Goal: Task Accomplishment & Management: Complete application form

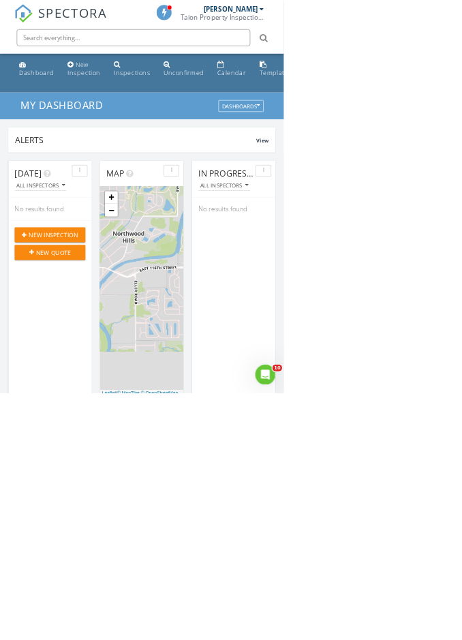
click at [321, 58] on input "text" at bounding box center [217, 61] width 381 height 27
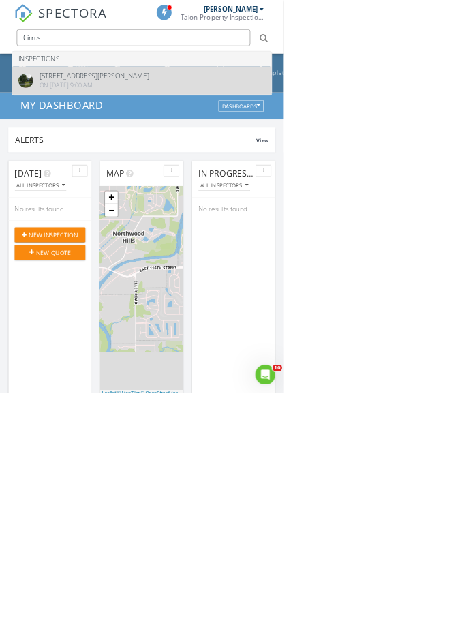
type input "Cirrus"
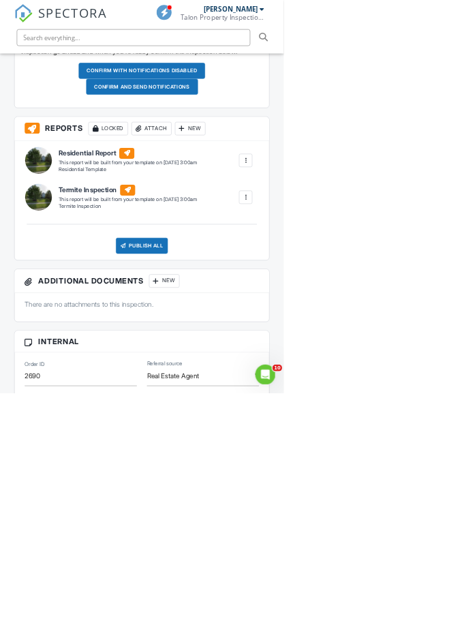
scroll to position [481, 0]
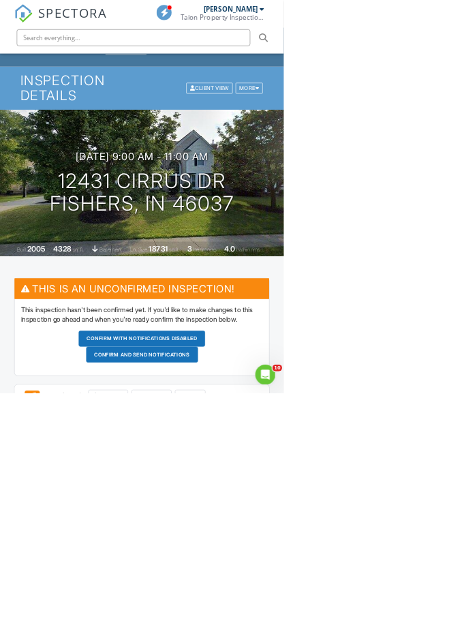
scroll to position [0, 0]
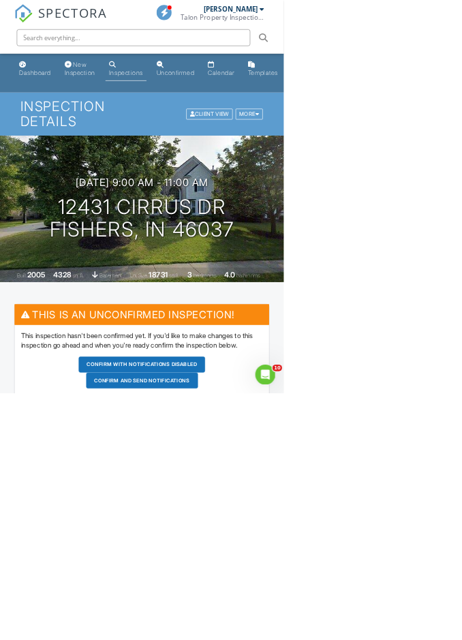
click at [203, 74] on input "text" at bounding box center [217, 61] width 381 height 27
click at [113, 116] on div "New Inspection" at bounding box center [130, 111] width 50 height 25
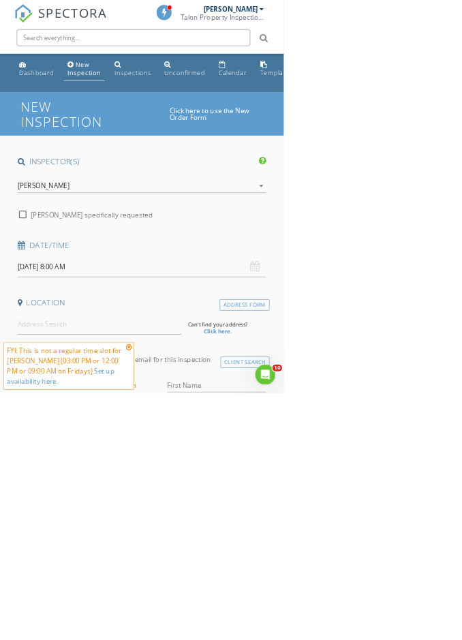
click at [226, 432] on input "08/29/2025 8:00 AM" at bounding box center [231, 434] width 405 height 33
type input "09/01/2025 8:00 AM"
select select "8"
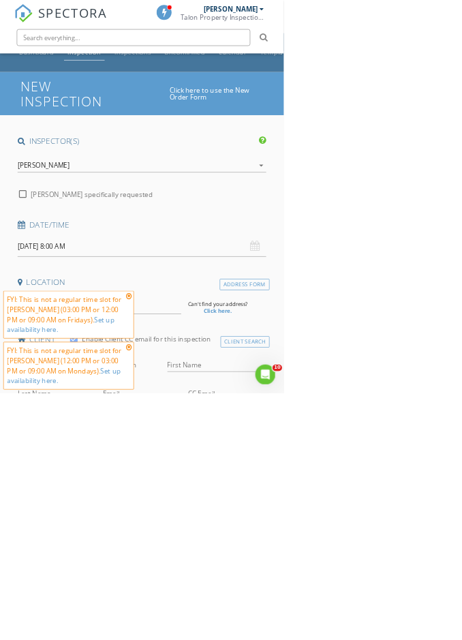
scroll to position [34, 0]
click at [269, 72] on input "text" at bounding box center [217, 61] width 381 height 27
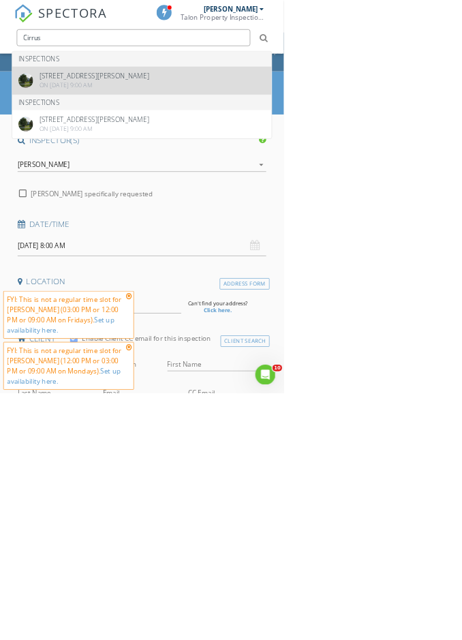
type input "Cirrus"
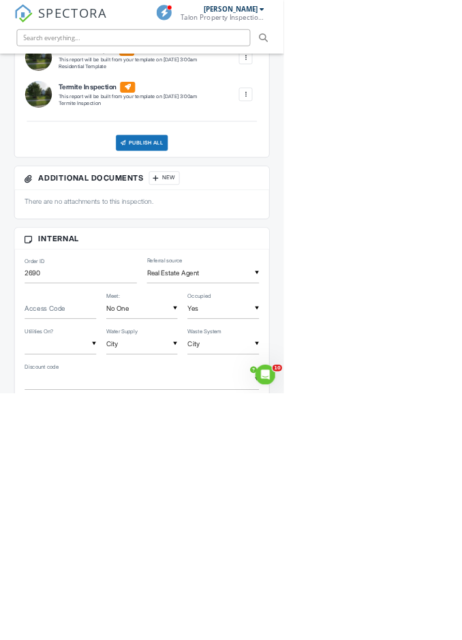
click at [104, 509] on label "Access Code" at bounding box center [73, 501] width 66 height 15
click at [104, 519] on input "Access Code" at bounding box center [98, 502] width 117 height 33
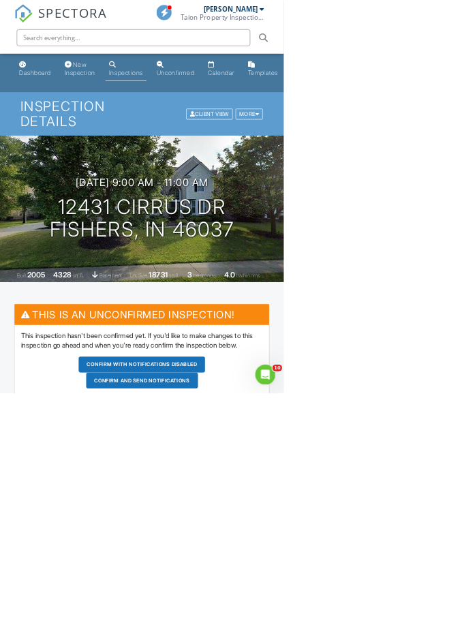
type input "Open"
click at [291, 607] on button "Confirm and send notifications" at bounding box center [231, 594] width 206 height 26
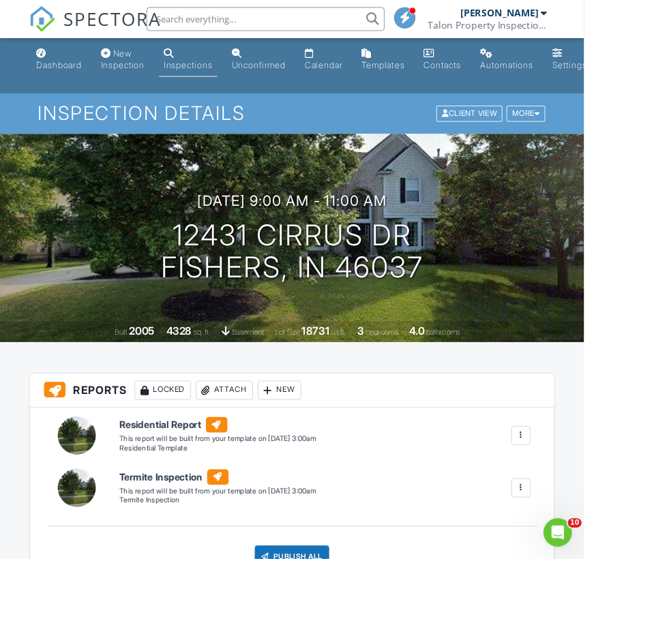
click at [383, 32] on input "text" at bounding box center [304, 21] width 273 height 27
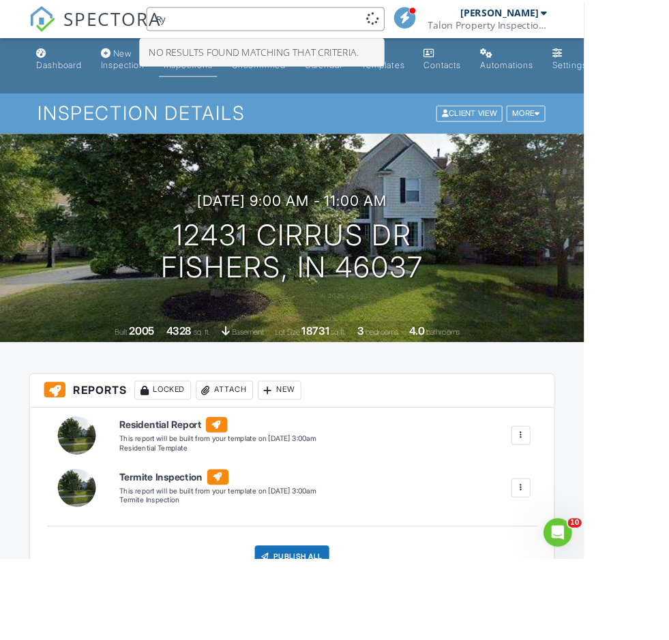
type input "R"
type input "2658"
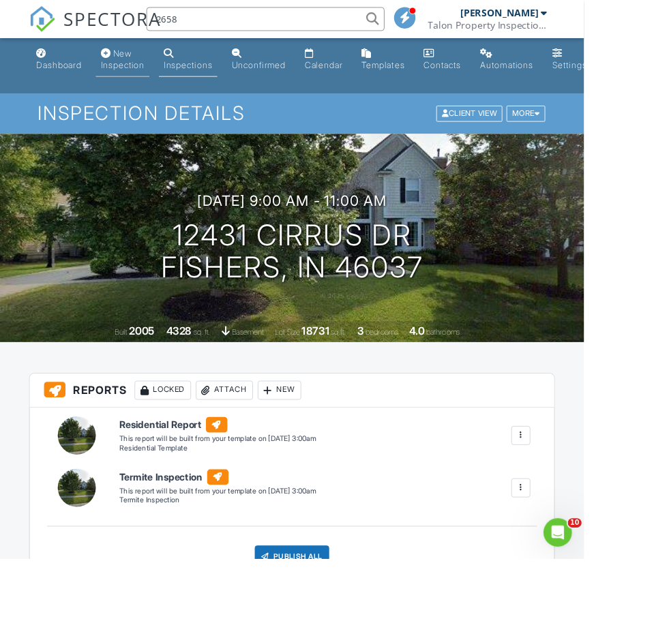
click at [146, 73] on div "New Inspection" at bounding box center [140, 67] width 50 height 25
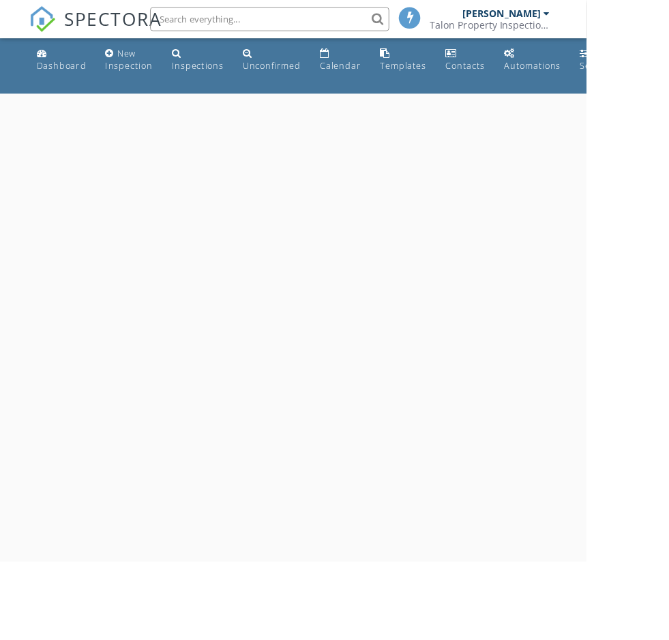
select select "7"
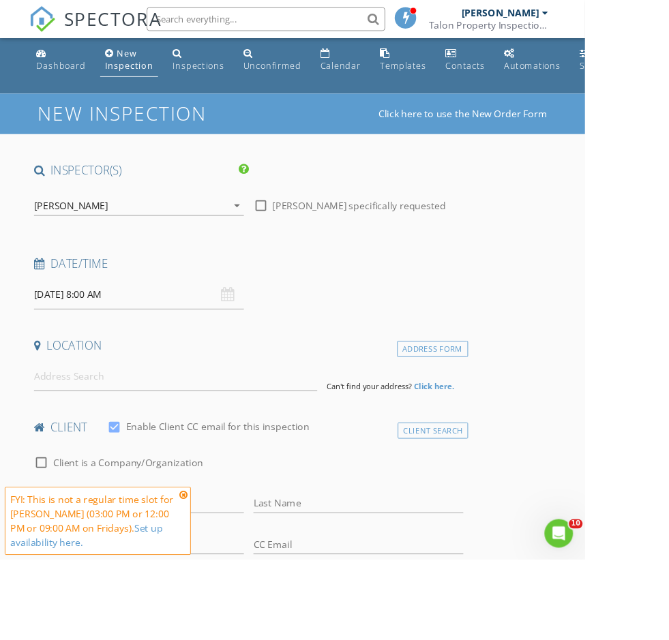
click at [160, 338] on input "[DATE] 8:00 AM" at bounding box center [159, 337] width 240 height 33
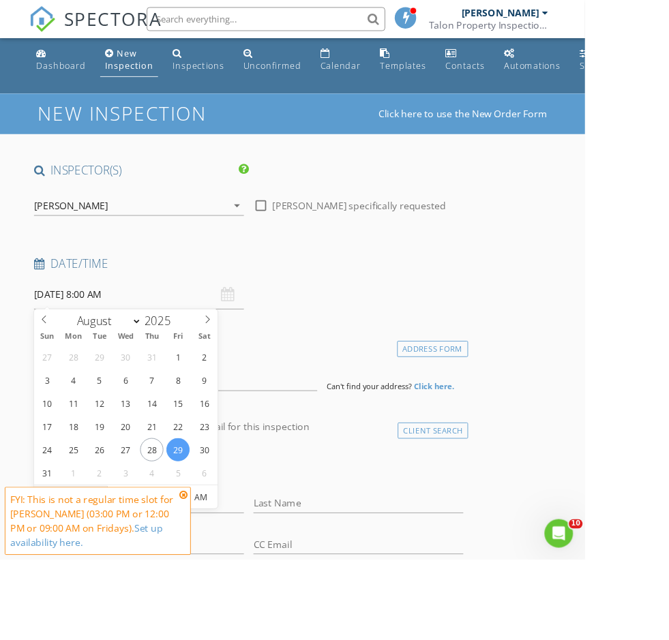
type input "09"
type input "[DATE] 9:00 AM"
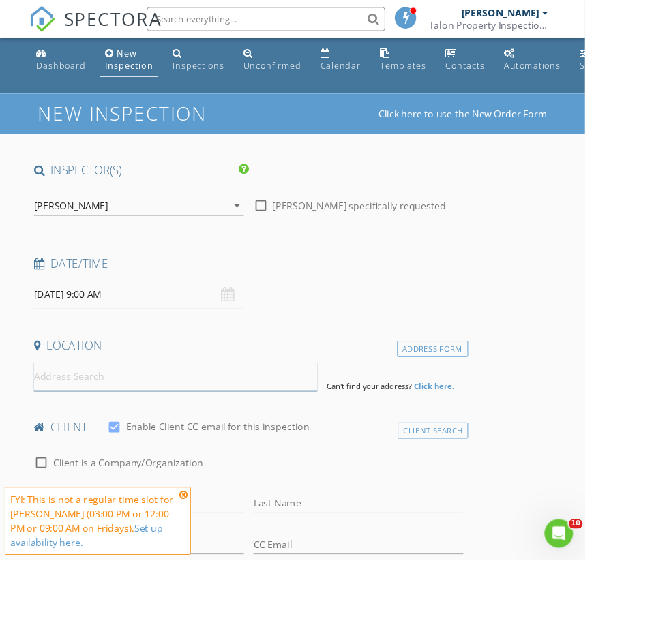
click at [226, 433] on input at bounding box center [200, 430] width 323 height 33
click at [262, 445] on input "2658 s rybik" at bounding box center [200, 430] width 323 height 33
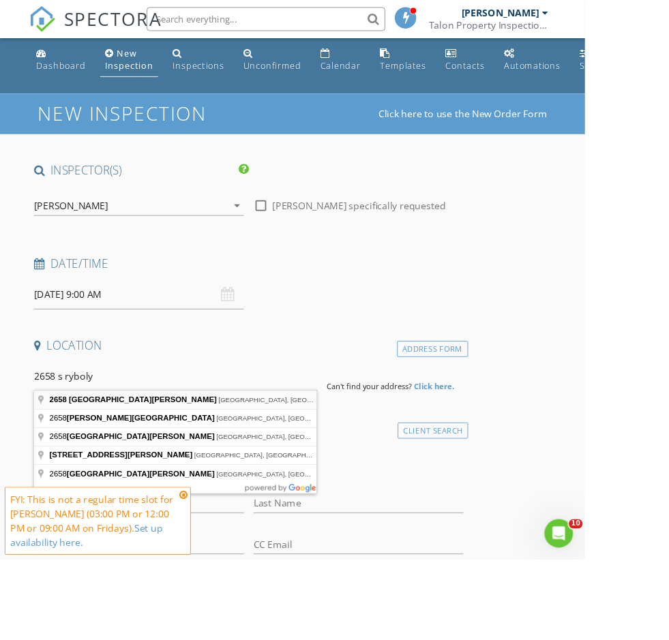
type input "2658 South Rybolt Avenue, Indianapolis, IN, USA"
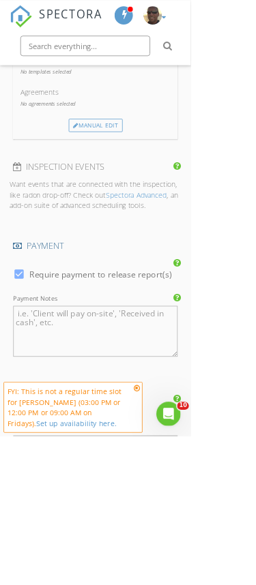
scroll to position [1515, 0]
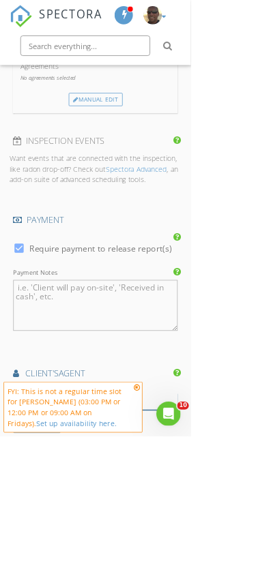
click at [179, 528] on input "text" at bounding box center [128, 539] width 221 height 23
type input "Lydia"
click at [112, 552] on li "No results found. Click to add a new Agent" at bounding box center [128, 568] width 220 height 33
click at [59, 528] on input "First Name" at bounding box center [128, 539] width 221 height 23
type input "[PERSON_NAME]"
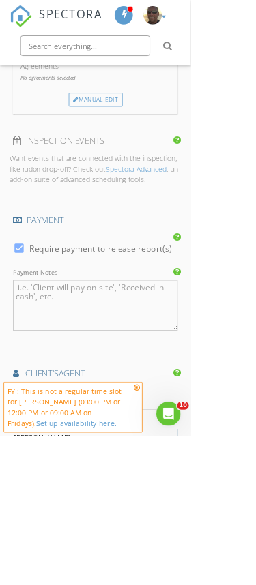
type input "[PERSON_NAME]"
type input "[EMAIL_ADDRESS][DOMAIN_NAME]"
type input "[PHONE_NUMBER]"
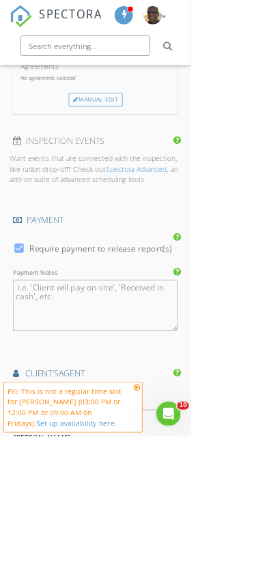
type input "Victory Reality"
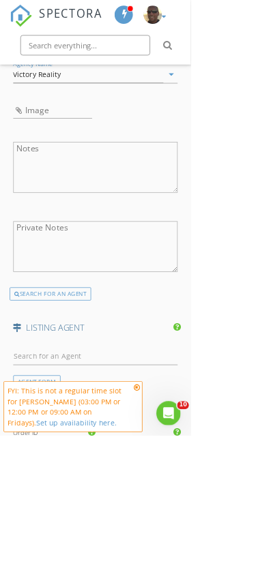
click at [173, 584] on div at bounding box center [167, 595] width 68 height 22
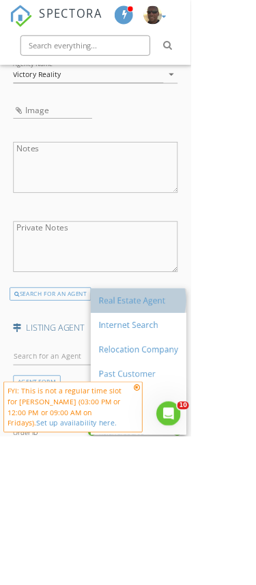
click at [199, 412] on div "Real Estate Agent" at bounding box center [185, 403] width 106 height 33
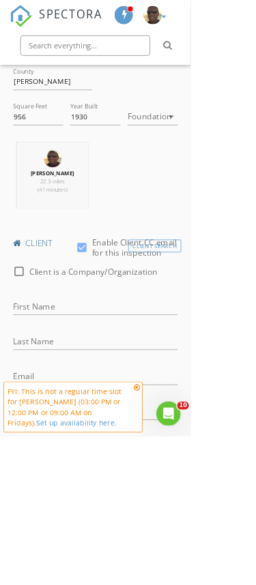
scroll to position [448, 0]
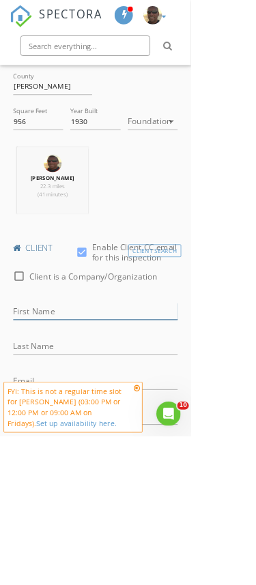
click at [70, 415] on input "First Name" at bounding box center [128, 417] width 221 height 23
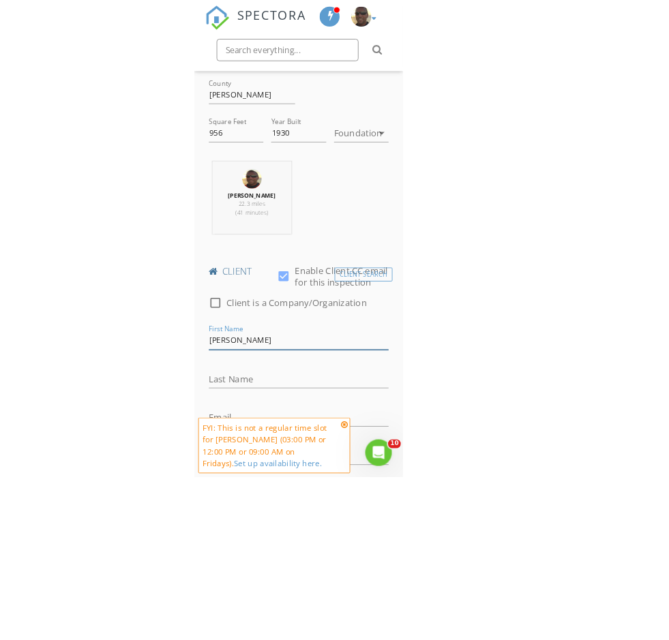
scroll to position [476, 0]
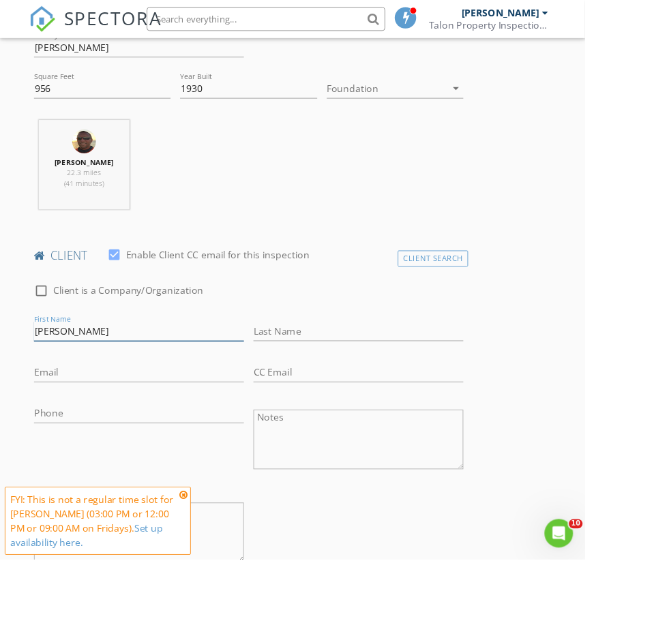
type input "[PERSON_NAME]"
click at [409, 372] on input "Last Name" at bounding box center [410, 379] width 240 height 23
type input "[PERSON_NAME]"
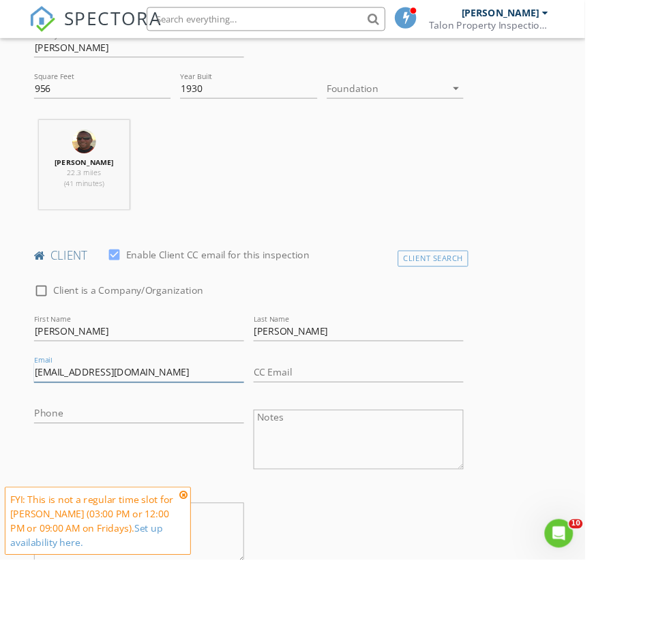
type input "[EMAIL_ADDRESS][DOMAIN_NAME]"
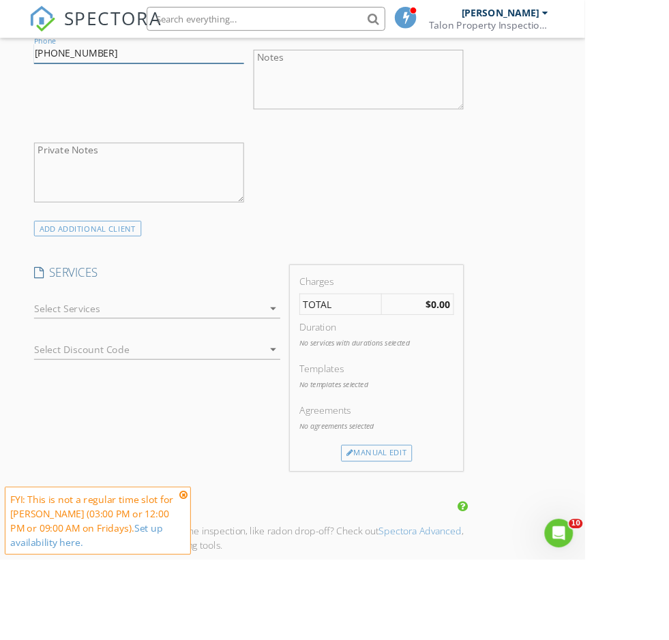
scroll to position [888, 0]
type input "[PHONE_NUMBER]"
click at [244, 351] on div at bounding box center [170, 353] width 263 height 22
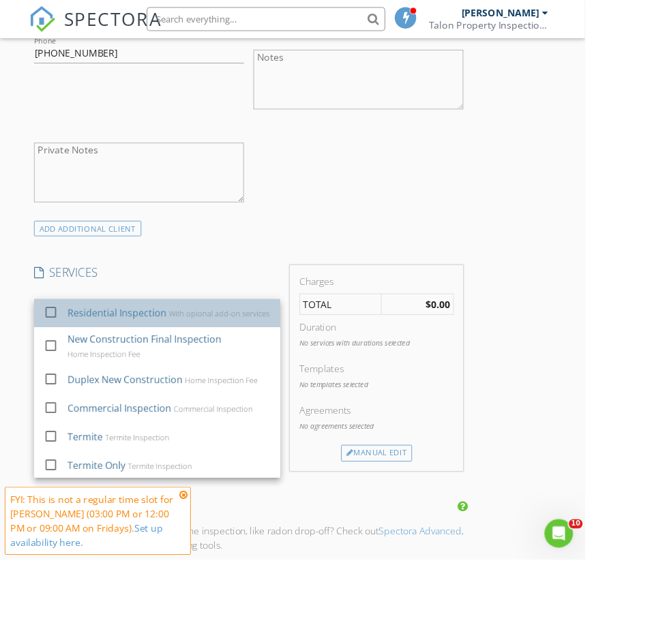
click at [211, 368] on div "Residential Inspection With opional add-on services" at bounding box center [193, 357] width 233 height 27
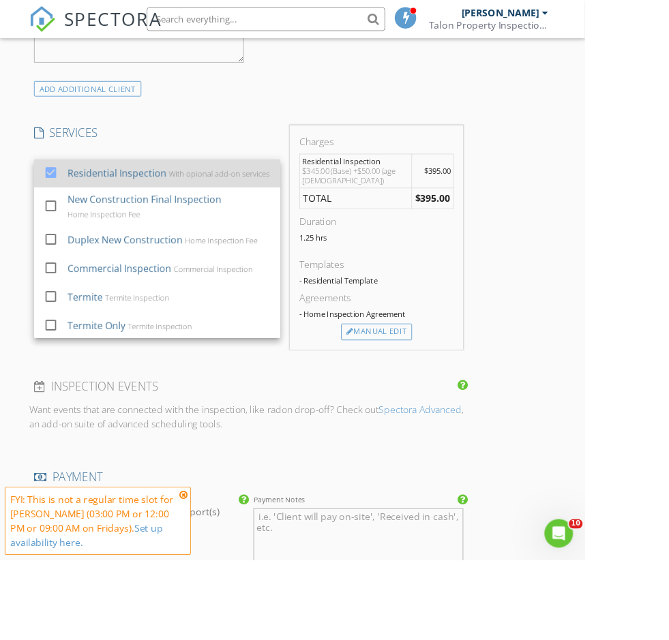
scroll to position [1078, 0]
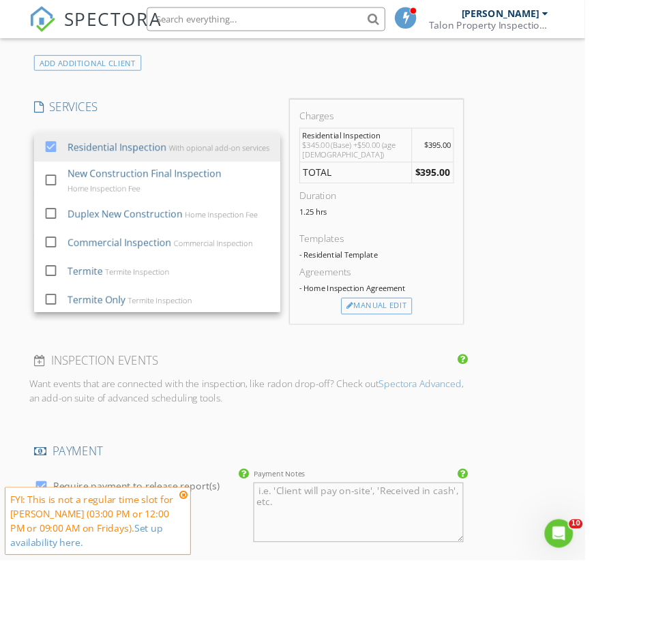
click at [668, 539] on div "New Inspection Click here to use the New Order Form INSPECTOR(S) check_box Brya…" at bounding box center [334, 438] width 669 height 2817
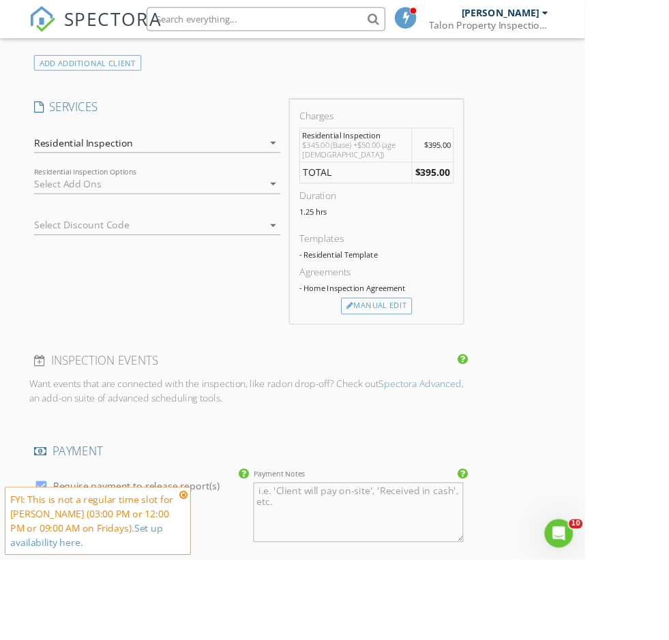
click at [667, 486] on div "New Inspection Click here to use the New Order Form INSPECTOR(S) check_box Brya…" at bounding box center [334, 438] width 669 height 2817
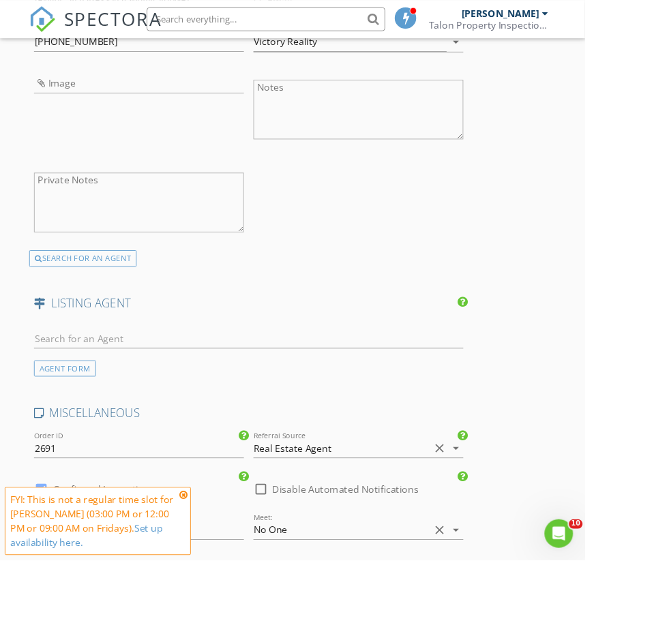
scroll to position [1846, 0]
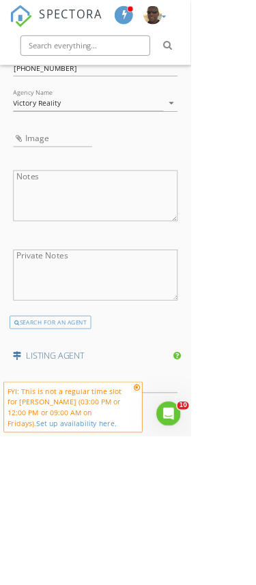
scroll to position [2214, 0]
click at [136, 505] on input "text" at bounding box center [128, 516] width 221 height 23
type input "Chris s"
click at [89, 505] on input "First Name" at bounding box center [128, 516] width 221 height 23
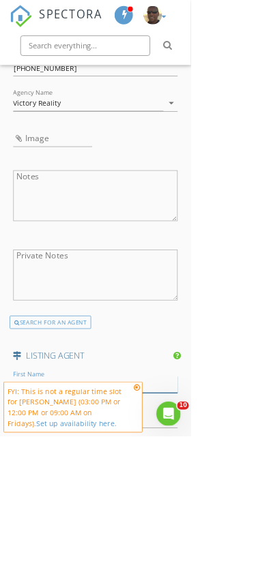
type input "Chris"
type input "Souers"
type input "[PERSON_NAME][EMAIL_ADDRESS][DOMAIN_NAME]"
type input "[PHONE_NUMBER]"
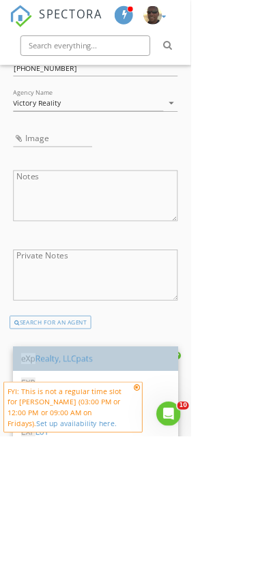
click at [119, 490] on div "eXp Realty, LLCpats" at bounding box center [128, 481] width 199 height 33
type input "eXp Realty, LLCpats"
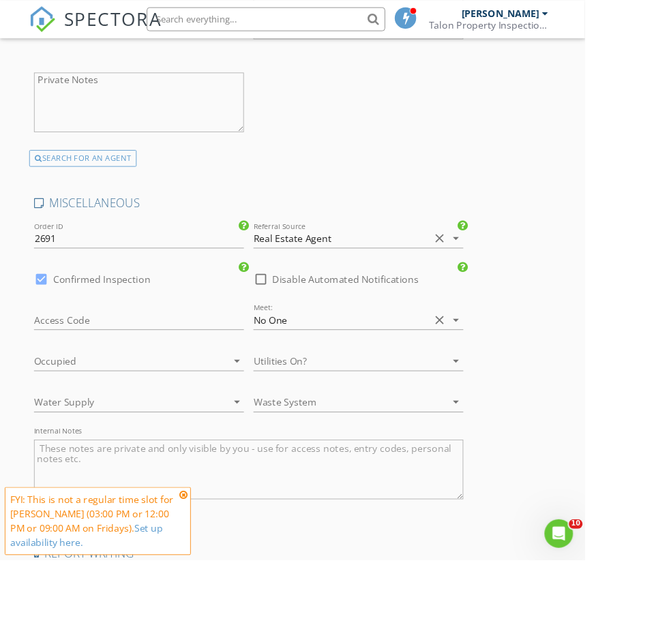
scroll to position [2465, 0]
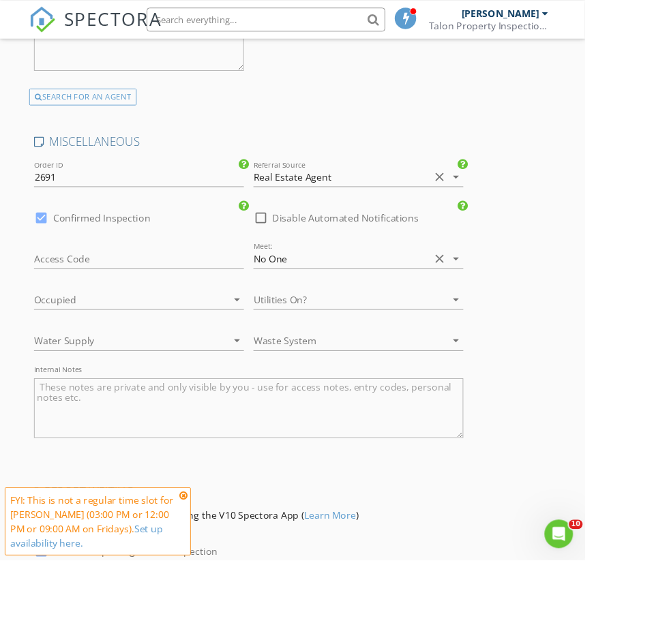
click at [129, 250] on label "Confirmed Inspection" at bounding box center [116, 249] width 111 height 14
checkbox input "false"
checkbox input "true"
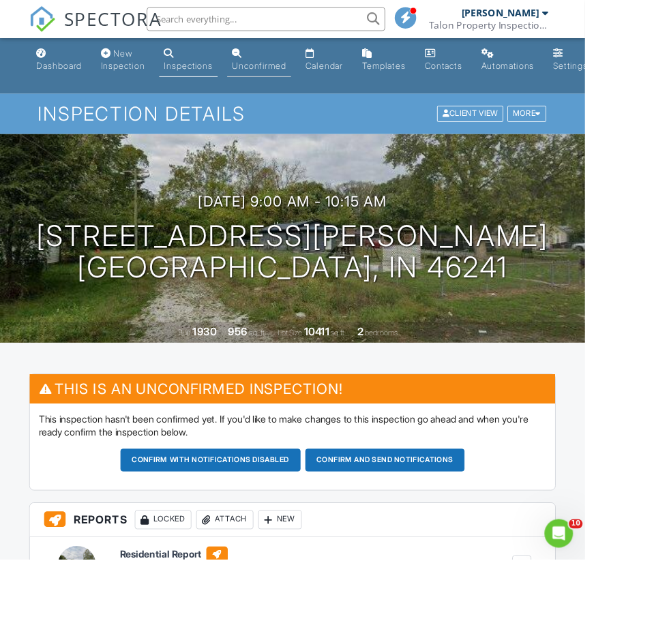
click at [293, 61] on link "Unconfirmed" at bounding box center [296, 68] width 73 height 39
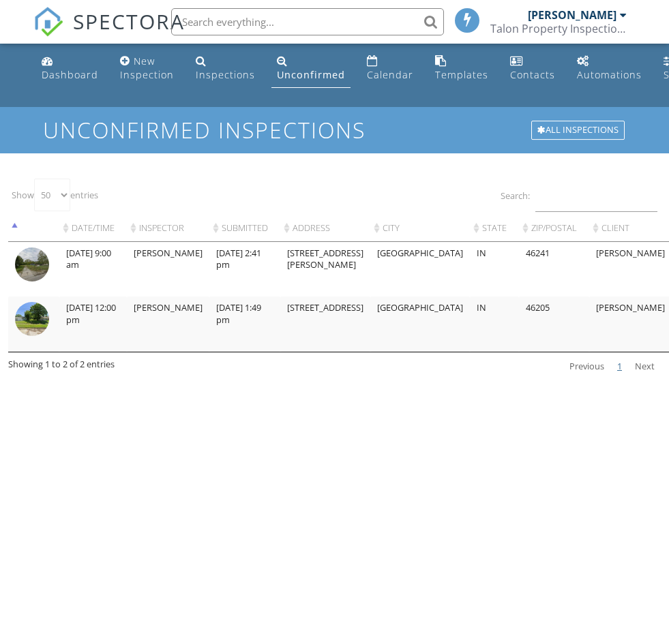
select select "50"
